Goal: Navigation & Orientation: Find specific page/section

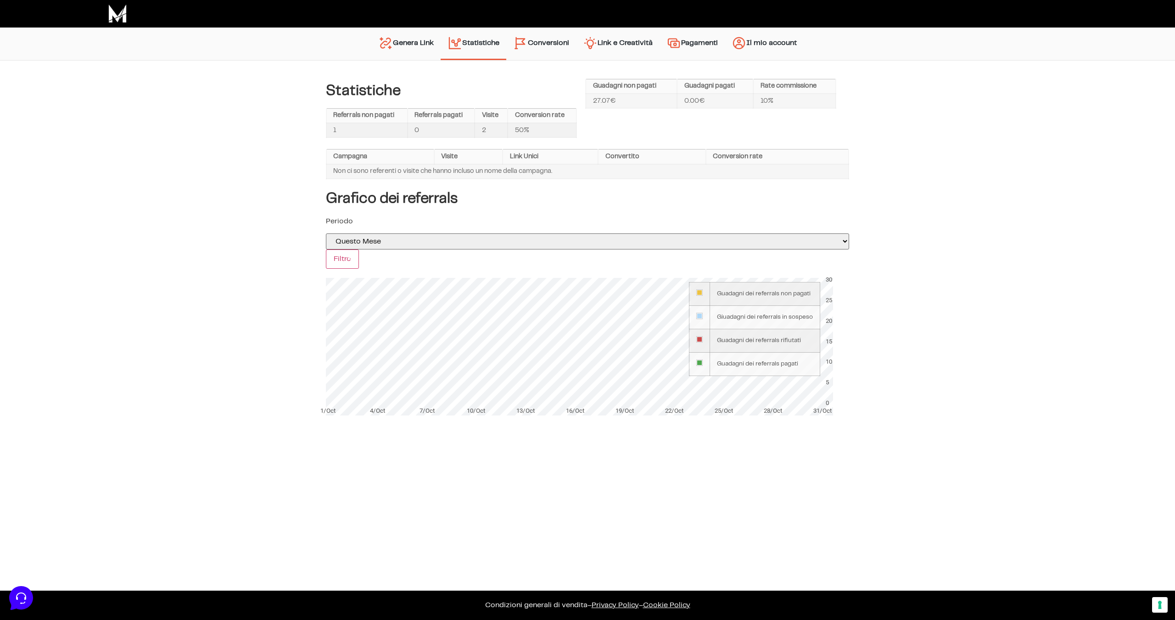
drag, startPoint x: 417, startPoint y: 130, endPoint x: 422, endPoint y: 131, distance: 4.6
click at [422, 131] on td "0" at bounding box center [440, 130] width 67 height 15
click at [764, 45] on link "Il mio account" at bounding box center [764, 43] width 79 height 23
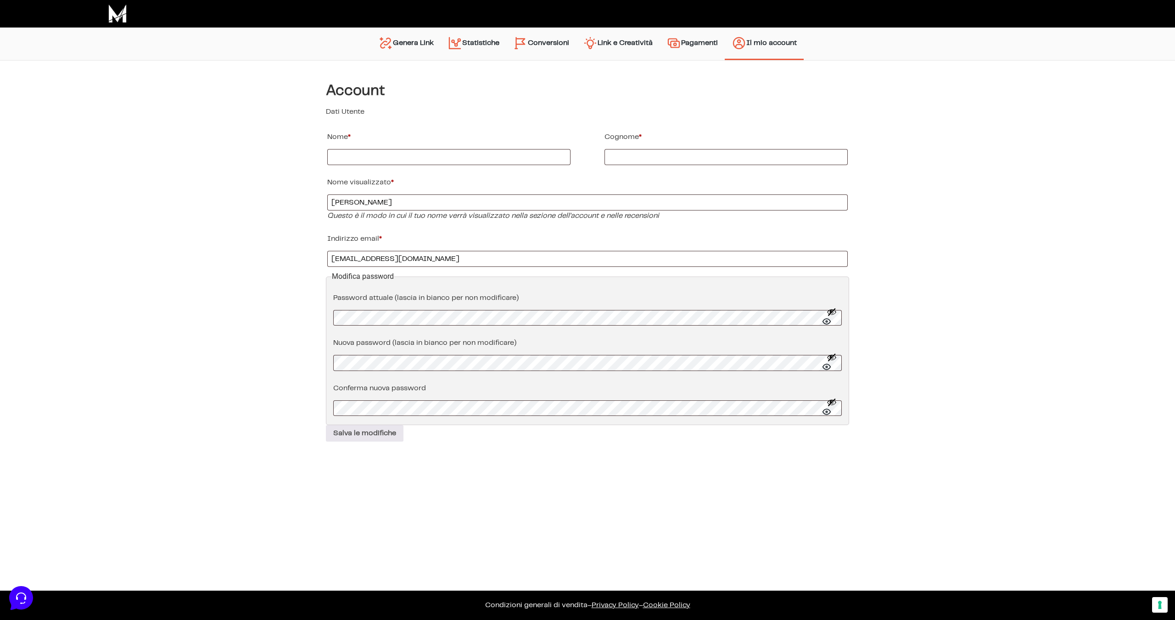
click at [415, 46] on link "Genera Link" at bounding box center [405, 43] width 69 height 23
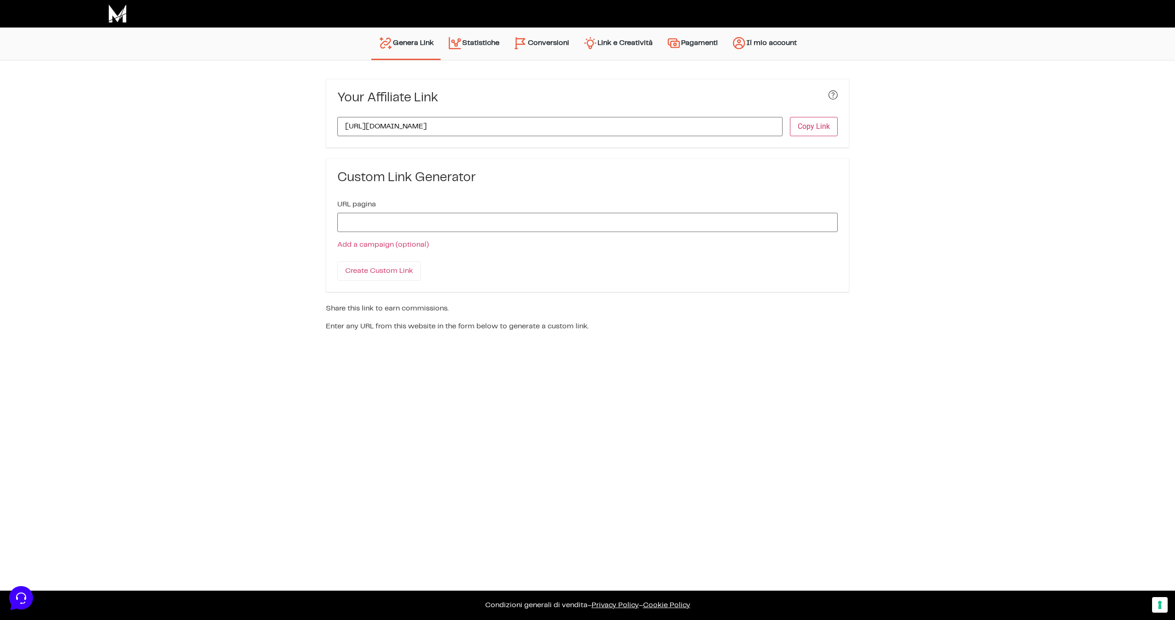
click at [458, 50] on link "Statistiche" at bounding box center [474, 43] width 66 height 23
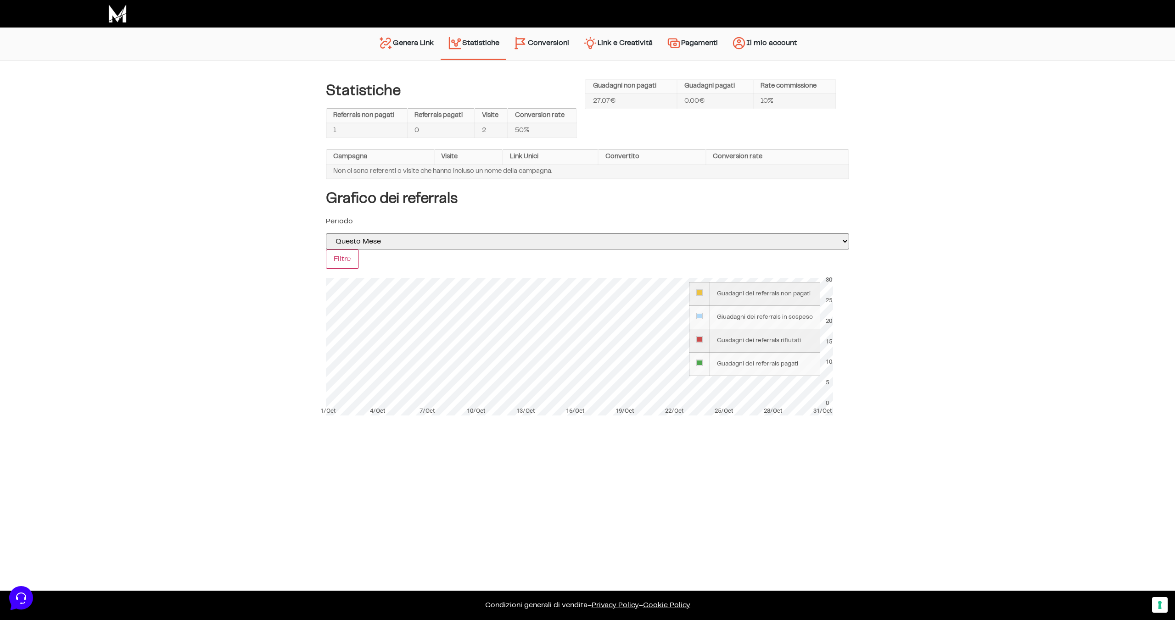
click at [120, 21] on img at bounding box center [117, 14] width 18 height 18
click at [405, 45] on link "Genera Link" at bounding box center [405, 43] width 69 height 23
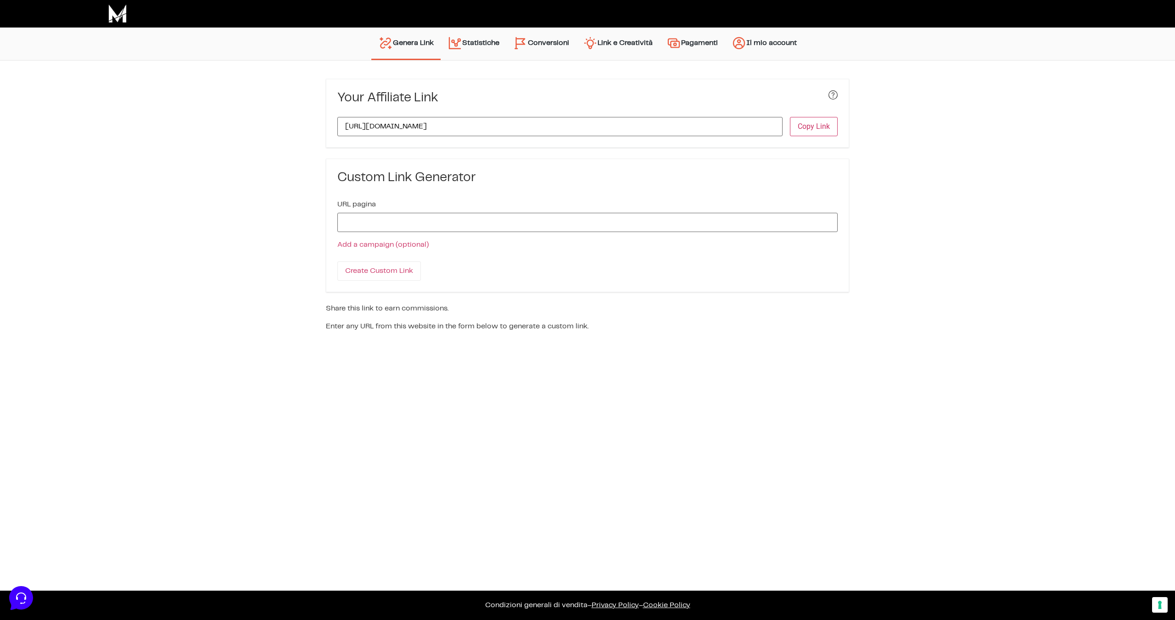
click at [454, 41] on img "Menu principale" at bounding box center [454, 43] width 15 height 15
